Goal: Task Accomplishment & Management: Manage account settings

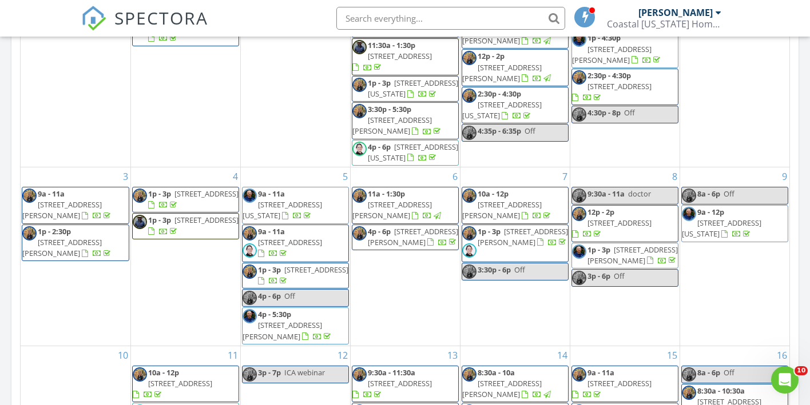
scroll to position [1041, 810]
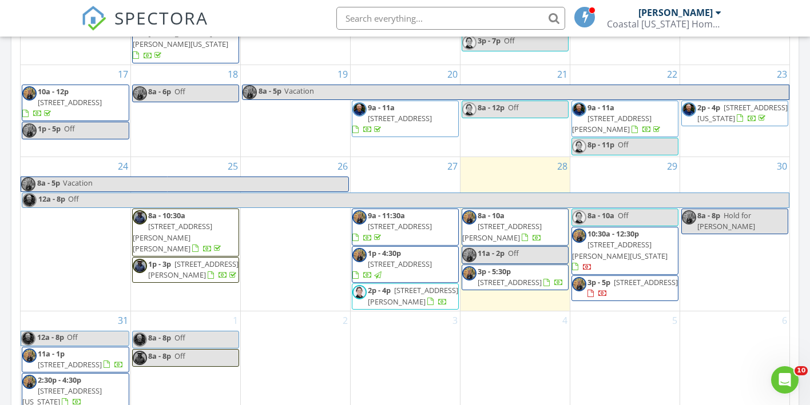
click at [517, 221] on span "920 Jewell Ave, Portsmouth 23701" at bounding box center [501, 231] width 79 height 21
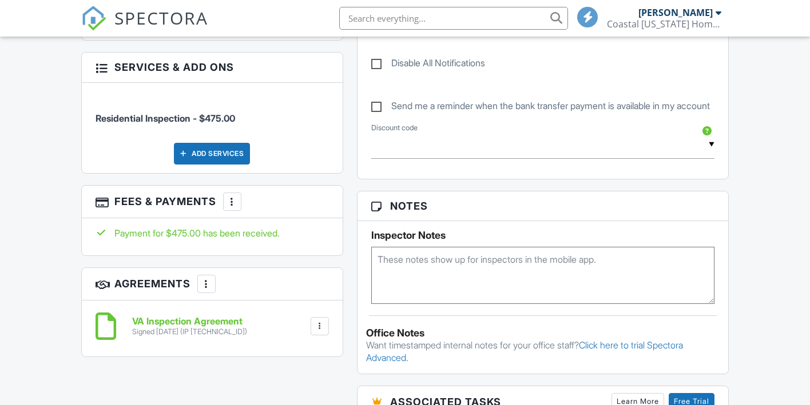
scroll to position [639, 0]
click at [234, 207] on div at bounding box center [231, 201] width 11 height 11
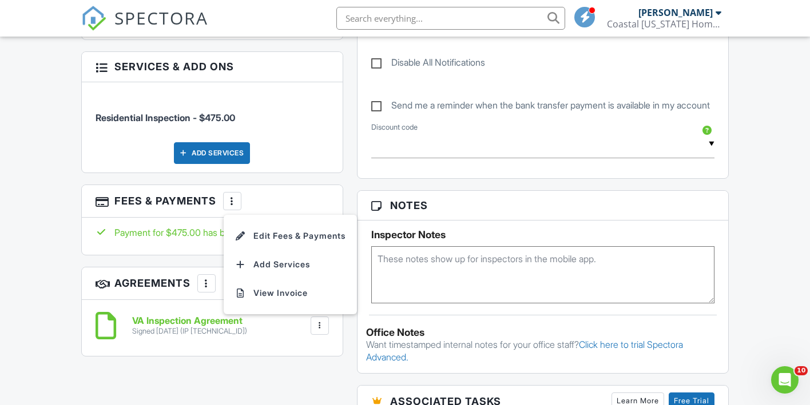
scroll to position [0, 0]
click at [290, 250] on li "Edit Fees & Payments" at bounding box center [290, 236] width 120 height 29
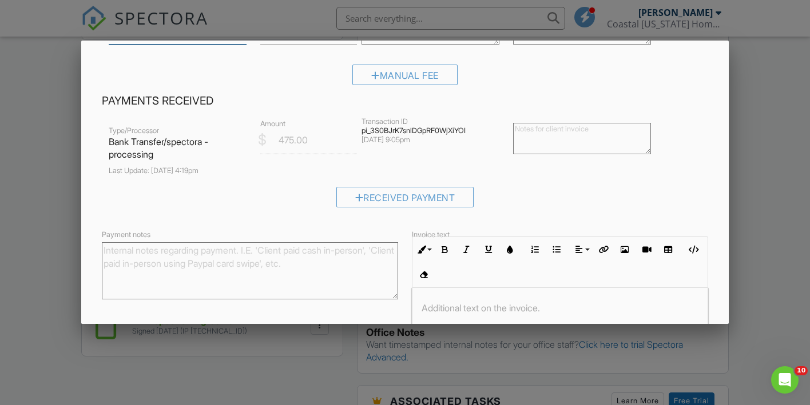
scroll to position [100, 0]
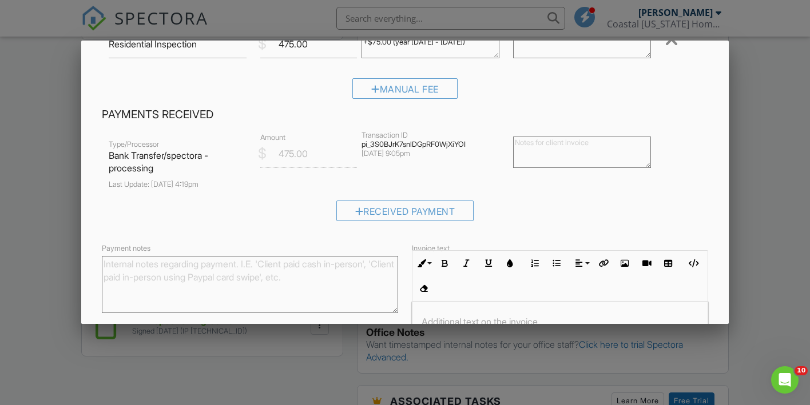
click at [767, 165] on div at bounding box center [405, 196] width 810 height 507
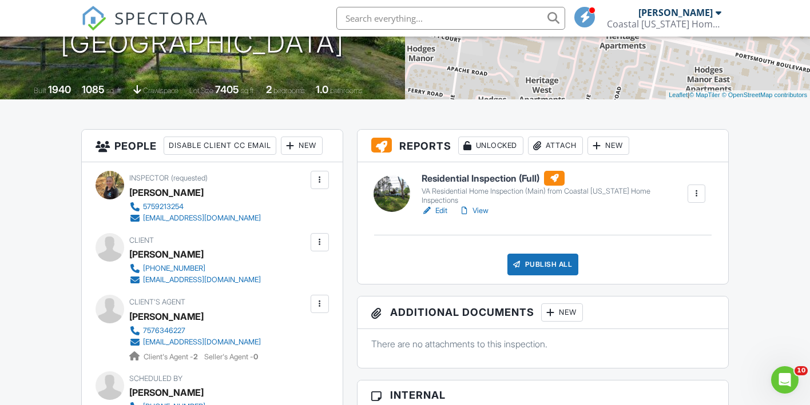
scroll to position [0, 0]
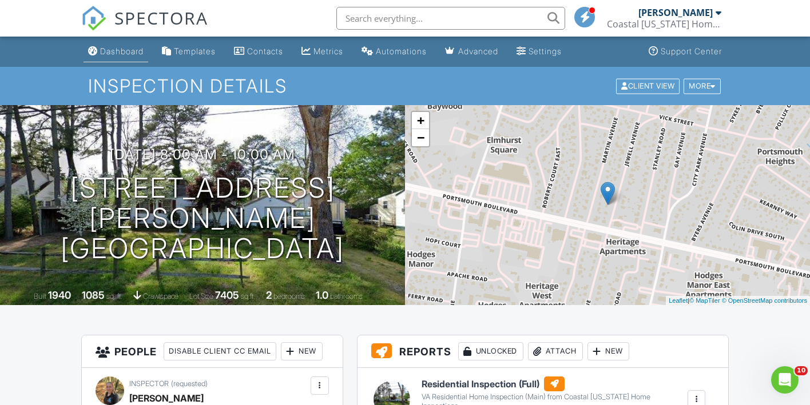
click at [133, 54] on div "Dashboard" at bounding box center [121, 51] width 43 height 10
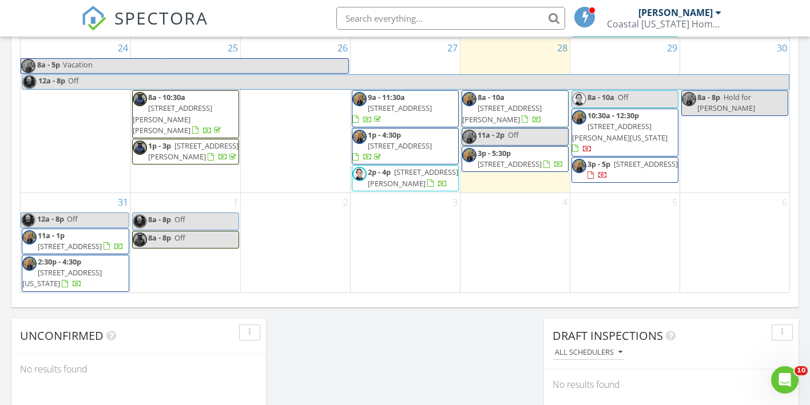
scroll to position [423, 0]
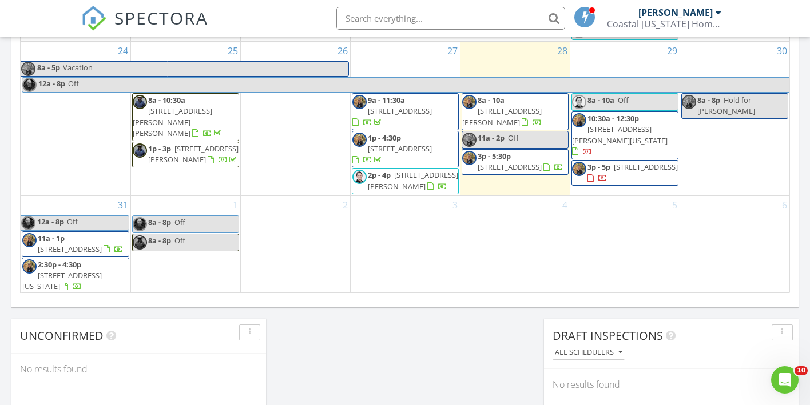
click at [532, 116] on span "920 Jewell Ave, Portsmouth 23701" at bounding box center [501, 116] width 79 height 21
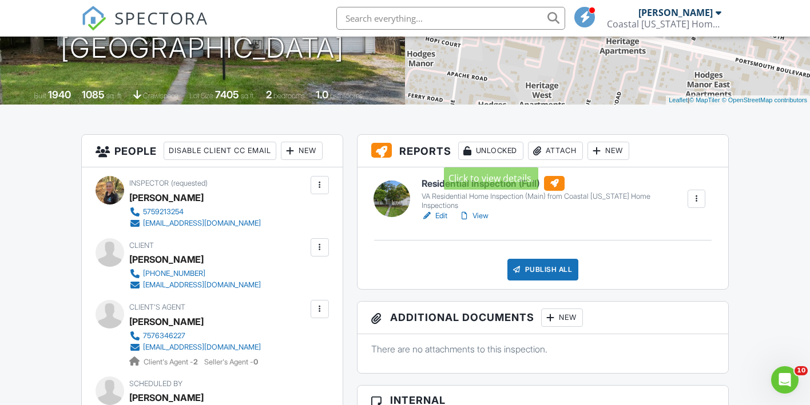
scroll to position [219, 0]
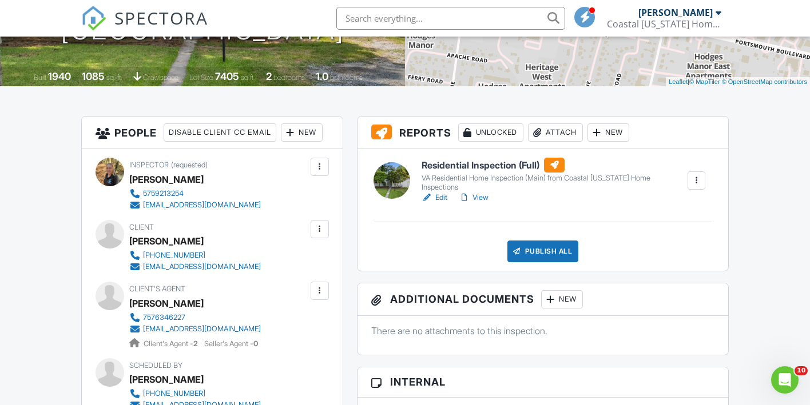
click at [483, 197] on link "View" at bounding box center [474, 197] width 30 height 11
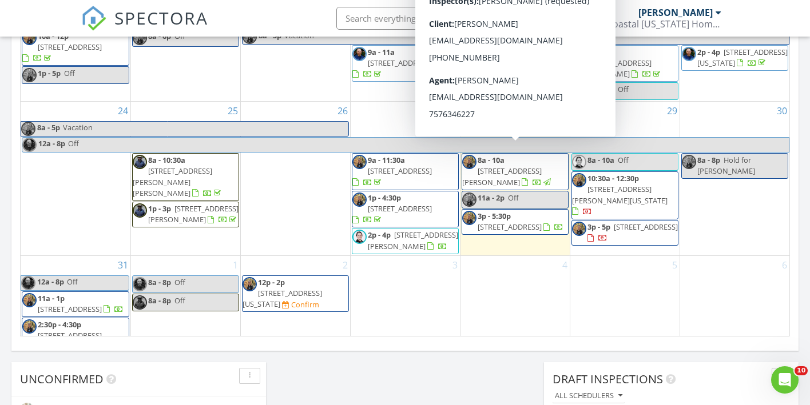
scroll to position [448, 0]
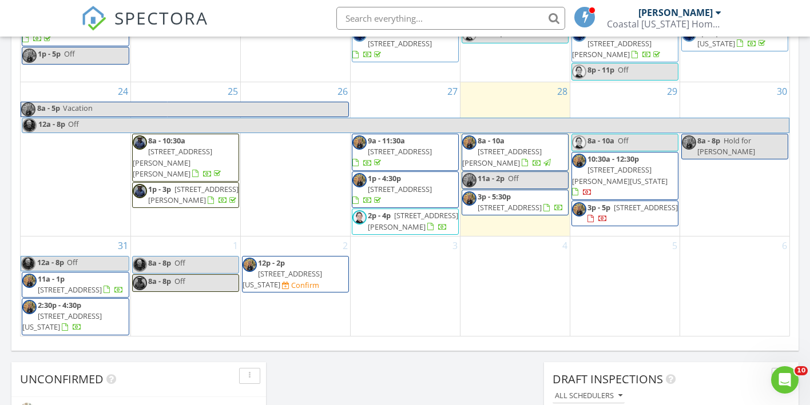
click at [314, 269] on span "3300 Ocean Shore Ave 205, Virginia Beach 23451" at bounding box center [281, 279] width 79 height 21
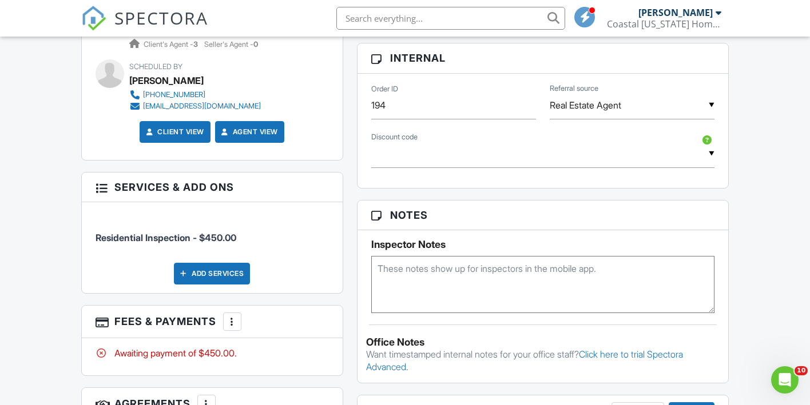
scroll to position [643, 0]
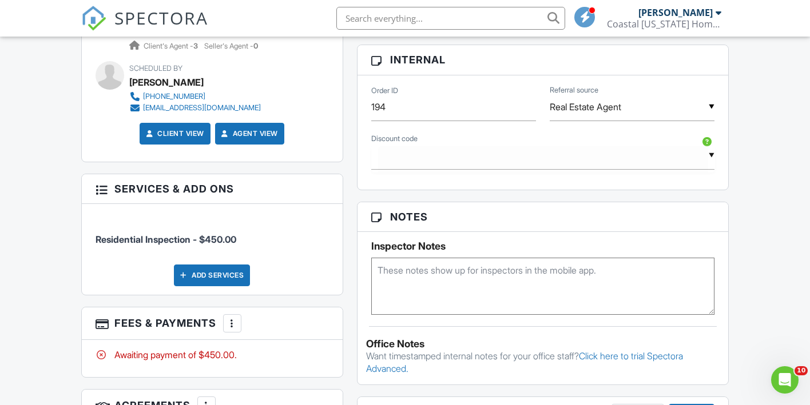
click at [713, 165] on input "text" at bounding box center [543, 156] width 344 height 28
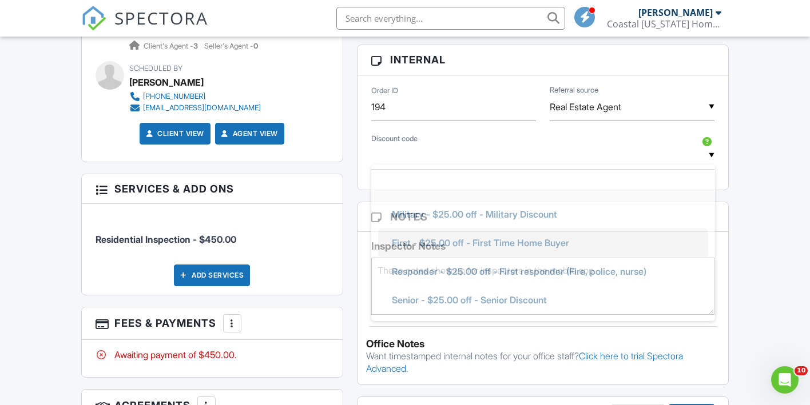
click at [532, 254] on span "First - $25.00 off - First Time Home Buyer" at bounding box center [481, 243] width 196 height 29
type input "First - $25.00 off - First Time Home Buyer"
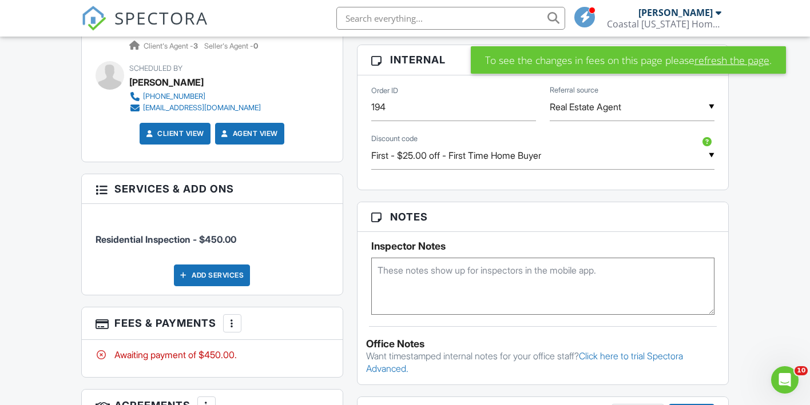
click at [716, 63] on link "refresh the page" at bounding box center [731, 60] width 75 height 15
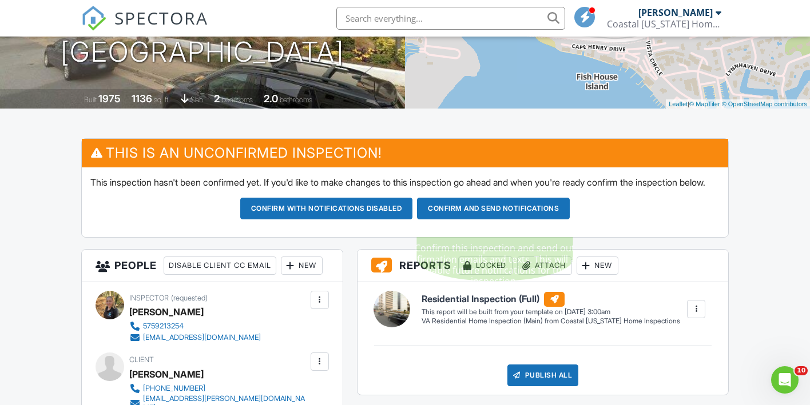
click at [413, 220] on button "Confirm and send notifications" at bounding box center [326, 209] width 173 height 22
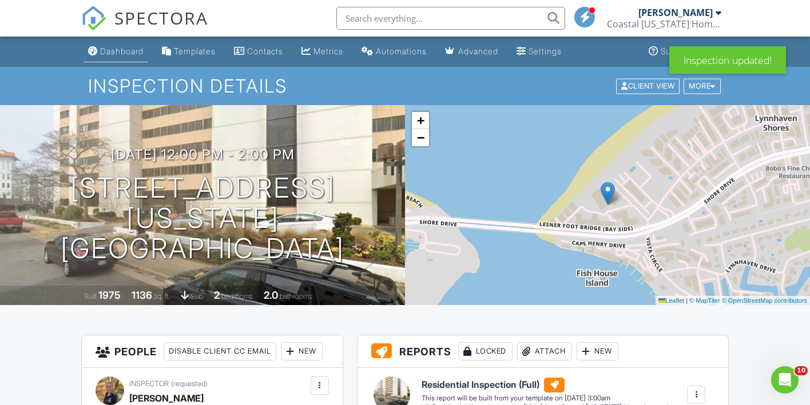
click at [130, 53] on div "Dashboard" at bounding box center [121, 51] width 43 height 10
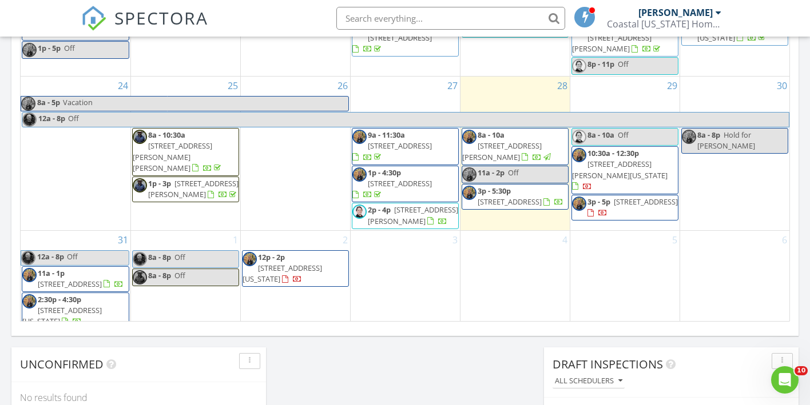
scroll to position [731, 0]
